Goal: Information Seeking & Learning: Stay updated

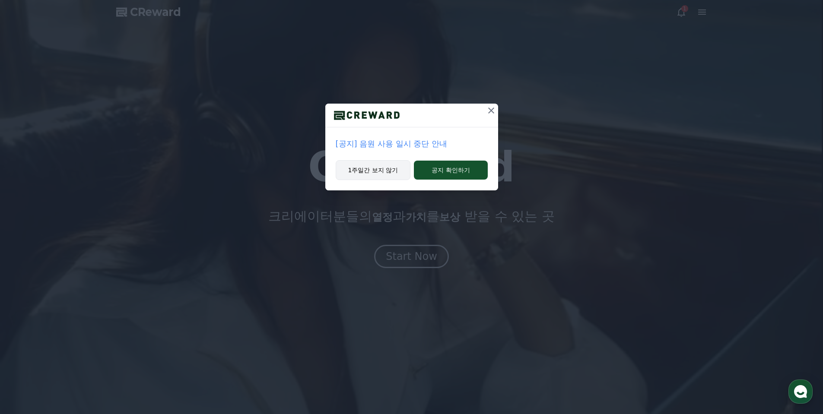
click at [394, 172] on button "1주일간 보지 않기" at bounding box center [373, 170] width 75 height 20
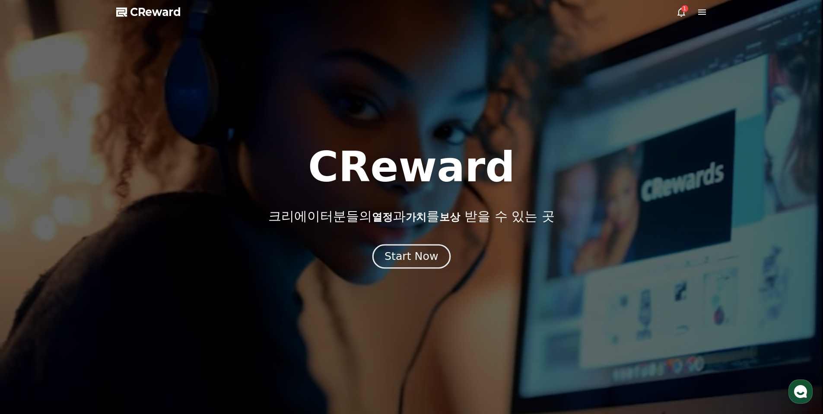
click at [403, 251] on div "Start Now" at bounding box center [412, 256] width 54 height 15
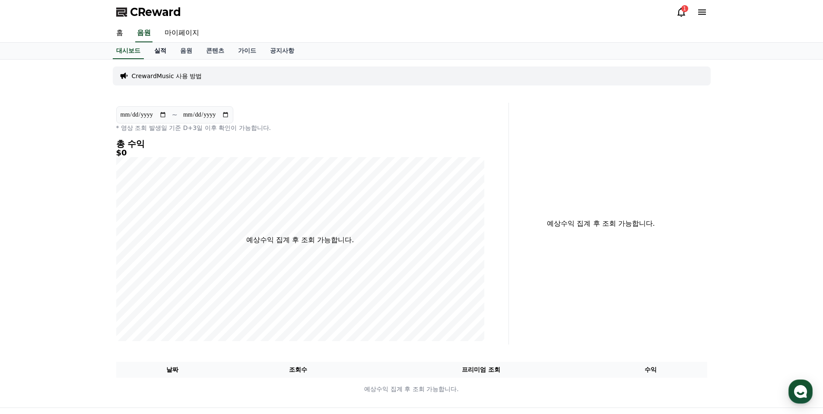
click at [161, 50] on link "실적" at bounding box center [160, 51] width 26 height 16
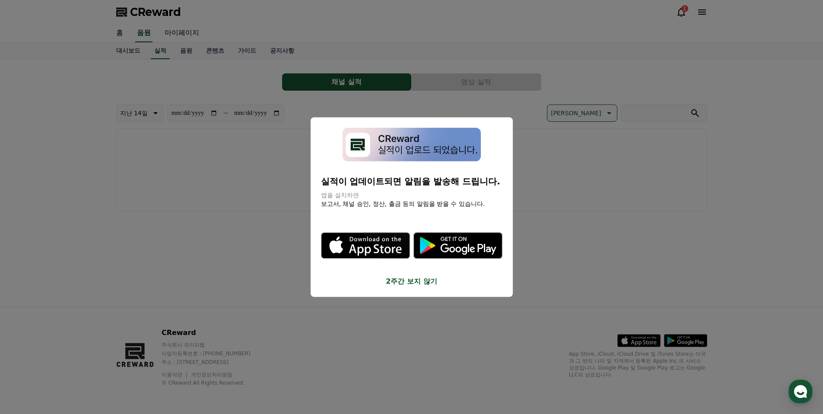
click at [416, 278] on button "2주간 보지 않기" at bounding box center [412, 282] width 182 height 10
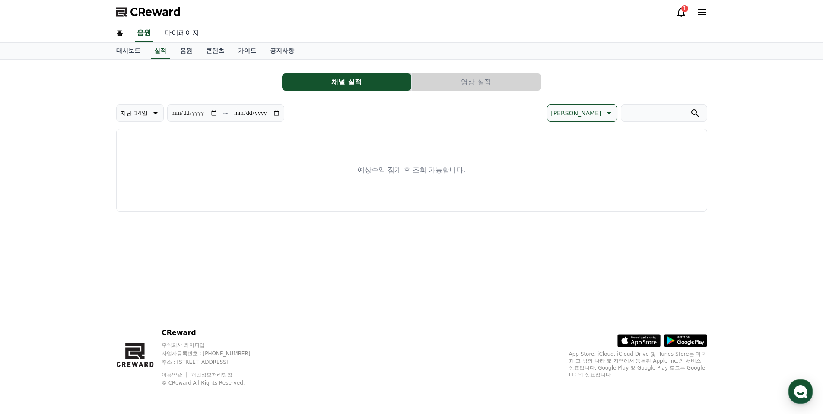
click at [186, 30] on link "마이페이지" at bounding box center [182, 33] width 48 height 18
select select "**********"
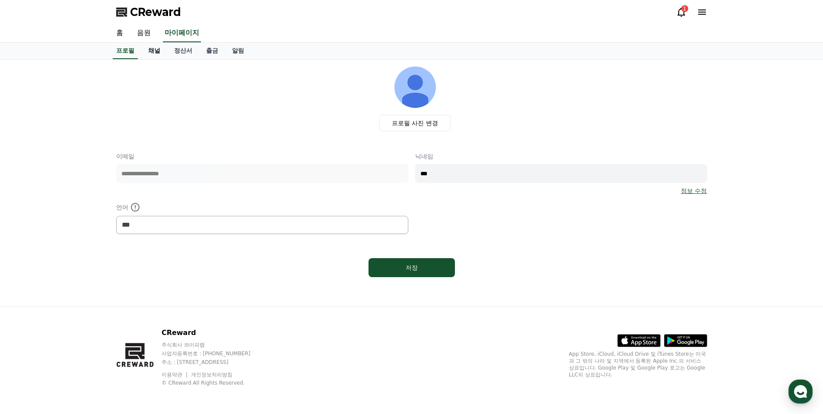
click at [161, 47] on link "채널" at bounding box center [154, 51] width 26 height 16
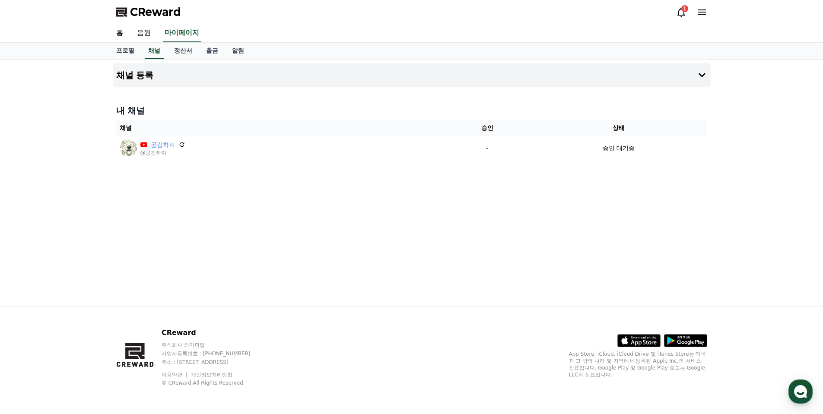
click at [150, 33] on link "음원" at bounding box center [144, 33] width 28 height 18
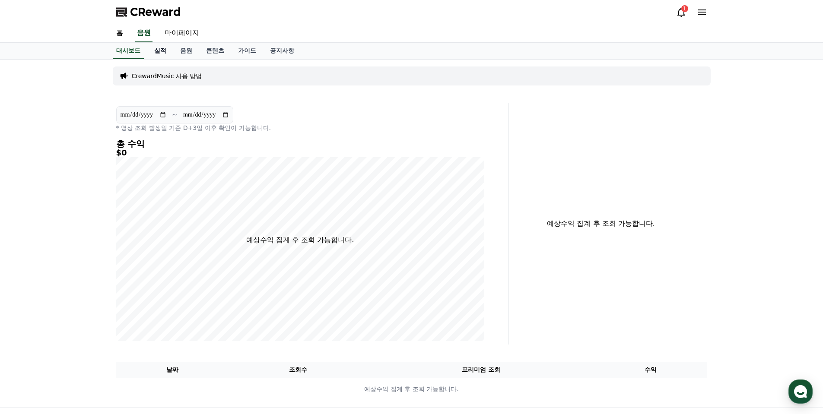
click at [158, 48] on link "실적" at bounding box center [160, 51] width 26 height 16
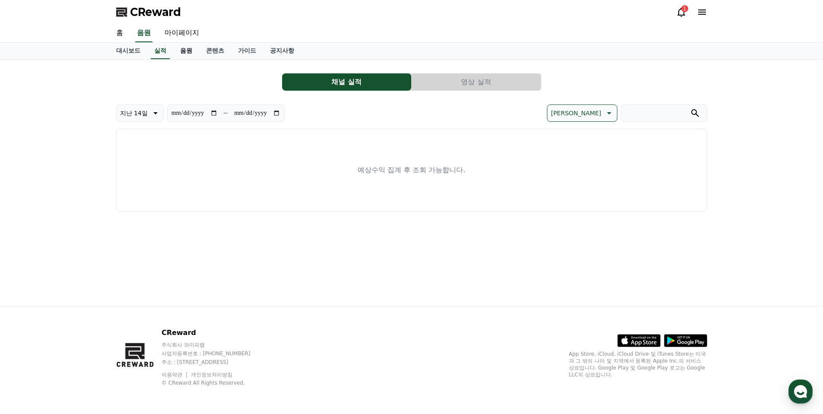
click at [187, 49] on link "음원" at bounding box center [186, 51] width 26 height 16
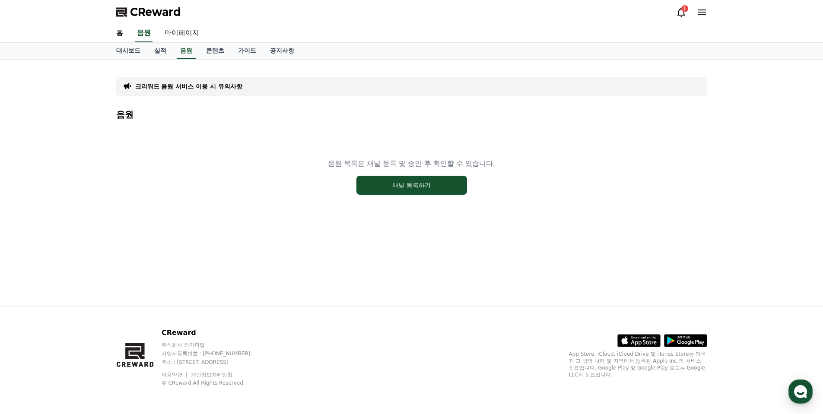
click at [180, 34] on link "마이페이지" at bounding box center [182, 33] width 48 height 18
select select "**********"
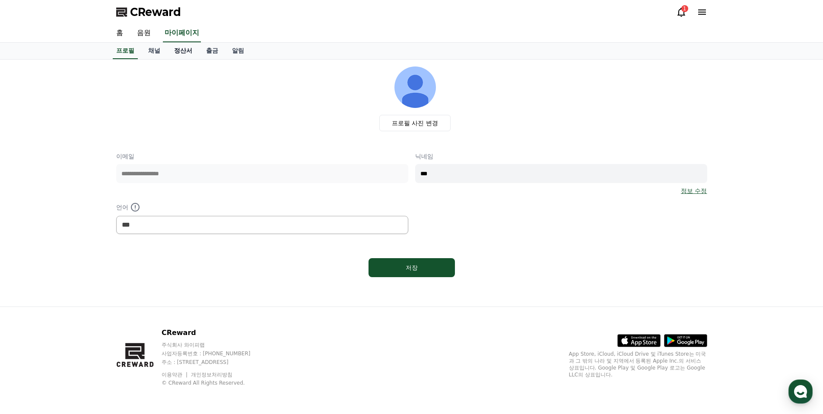
click at [185, 51] on link "정산서" at bounding box center [183, 51] width 32 height 16
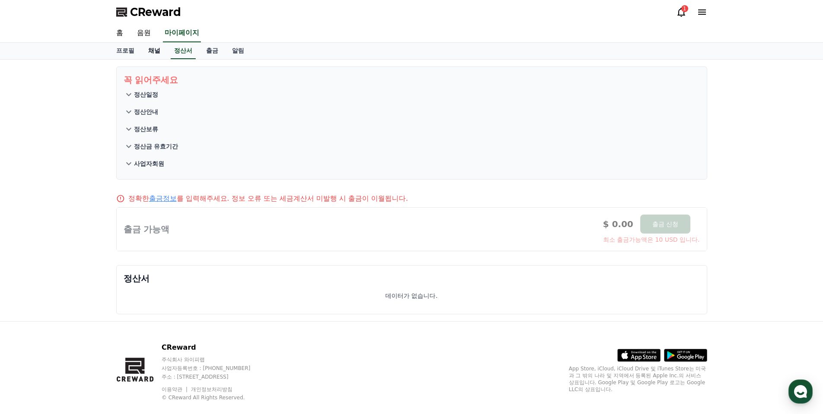
click at [150, 46] on link "채널" at bounding box center [154, 51] width 26 height 16
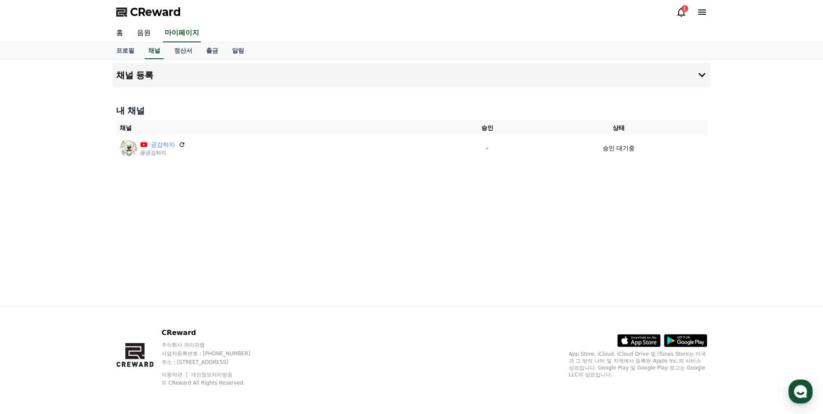
click at [678, 10] on icon at bounding box center [681, 12] width 10 height 10
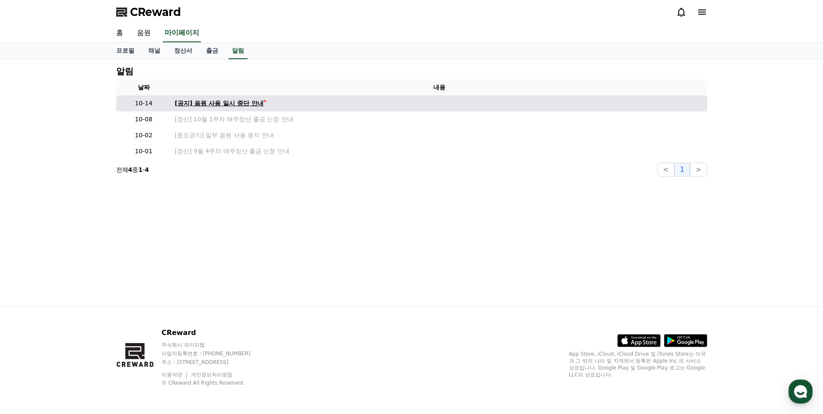
click at [210, 105] on div "[공지] 음원 사용 일시 중단 안내" at bounding box center [219, 103] width 89 height 9
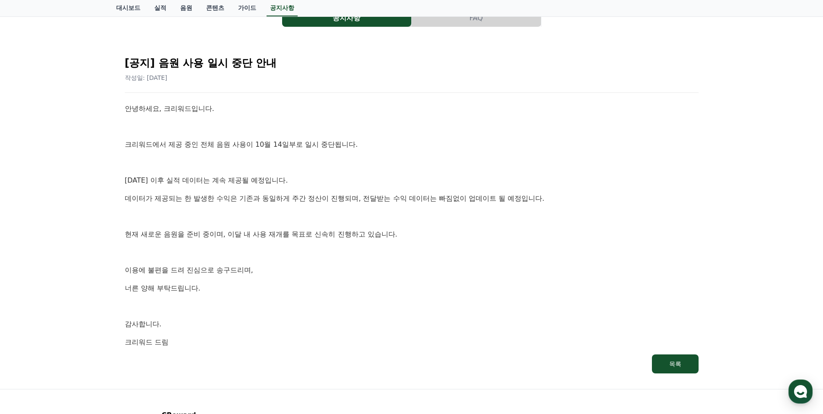
scroll to position [86, 0]
